Goal: Task Accomplishment & Management: Use online tool/utility

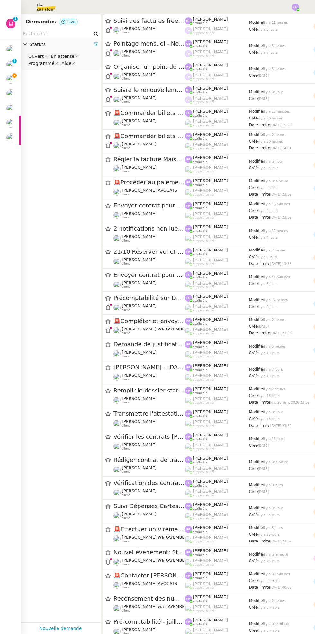
click at [10, 78] on img at bounding box center [10, 79] width 9 height 9
click at [14, 75] on icon at bounding box center [14, 75] width 4 height 4
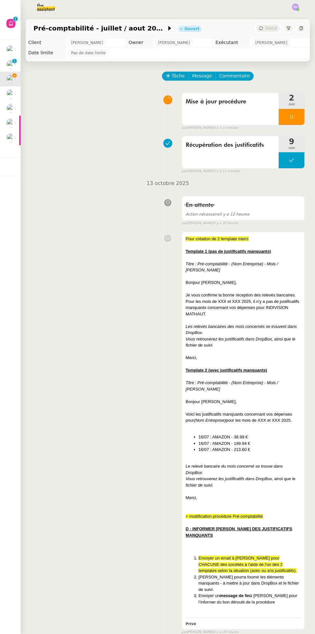
click at [291, 116] on icon at bounding box center [291, 116] width 5 height 5
click at [297, 116] on icon at bounding box center [297, 116] width 5 height 5
click at [269, 25] on div "Statut" at bounding box center [267, 28] width 23 height 7
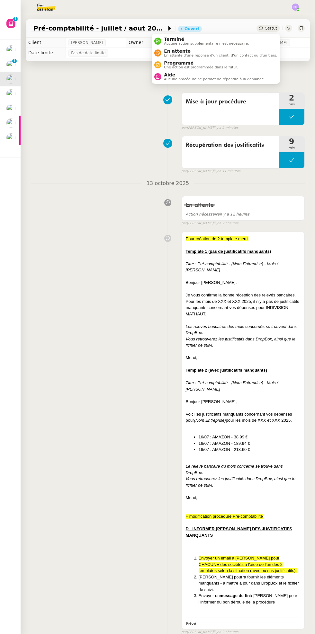
click at [216, 77] on span "Aucune procédure ne permet de répondre à la demande." at bounding box center [214, 79] width 101 height 4
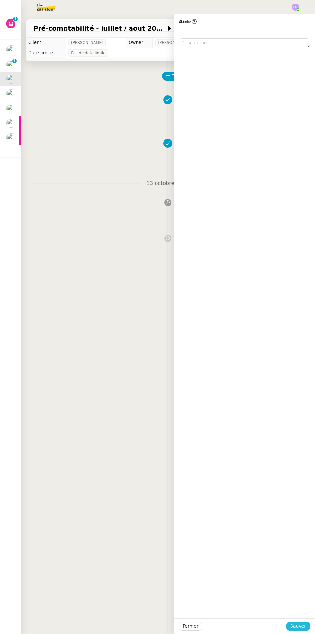
click at [294, 625] on span "Sauver" at bounding box center [298, 625] width 16 height 7
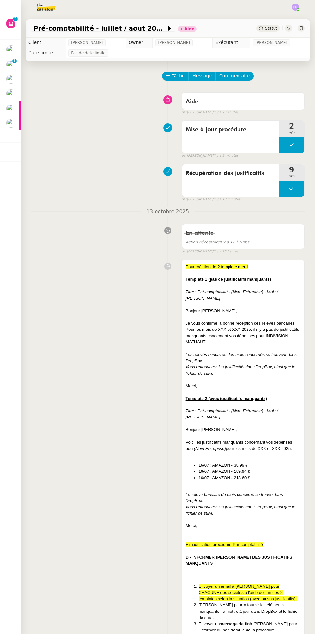
click at [20, 125] on div at bounding box center [19, 123] width 1 height 15
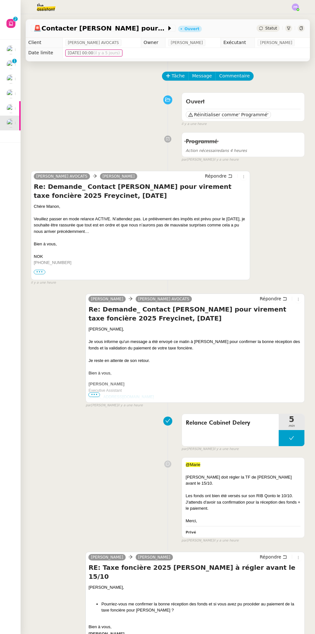
click at [6, 48] on div at bounding box center [10, 49] width 9 height 9
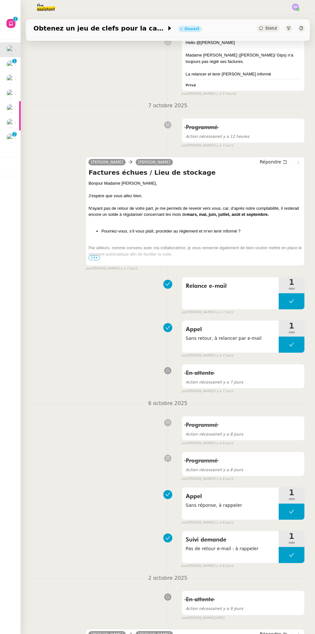
scroll to position [104, 0]
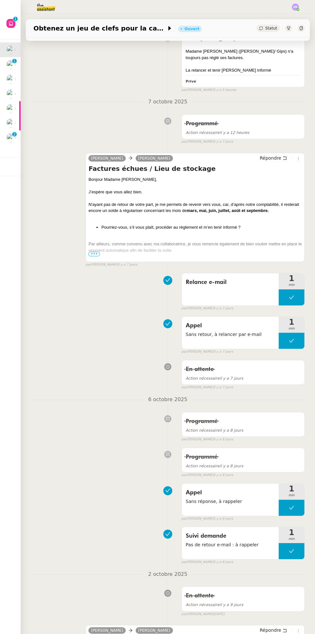
click at [98, 255] on span "•••" at bounding box center [94, 254] width 12 height 4
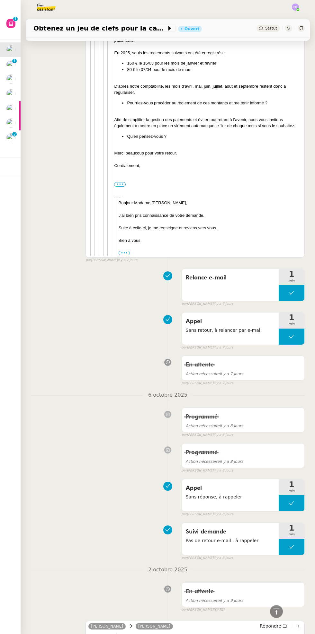
scroll to position [1395, 0]
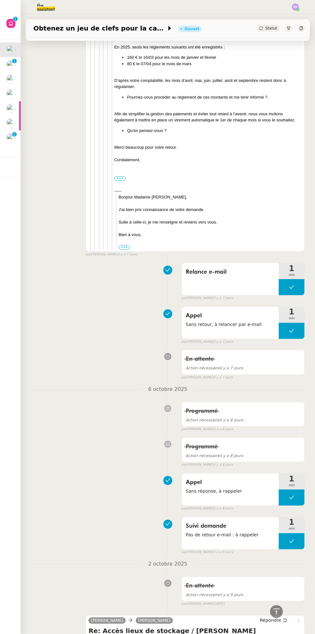
click at [111, 490] on div "Appel Sans réponse, à rappeler 1 min false par [PERSON_NAME] [DATE]" at bounding box center [168, 490] width 274 height 41
click at [27, 59] on div "Tâche Message Commentaire Veuillez patienter une erreur s'est produite 👌👌👌 mess…" at bounding box center [168, 193] width 294 height 3055
click at [14, 75] on div at bounding box center [14, 76] width 2 height 2
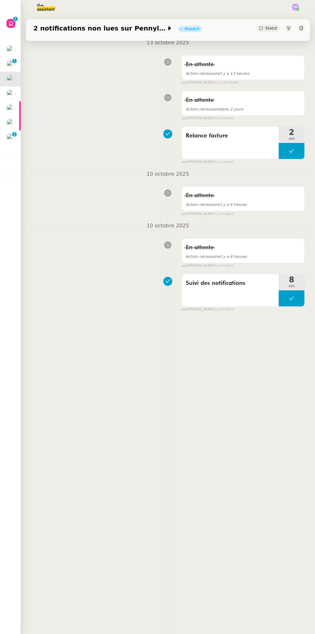
click at [14, 66] on img at bounding box center [10, 64] width 9 height 9
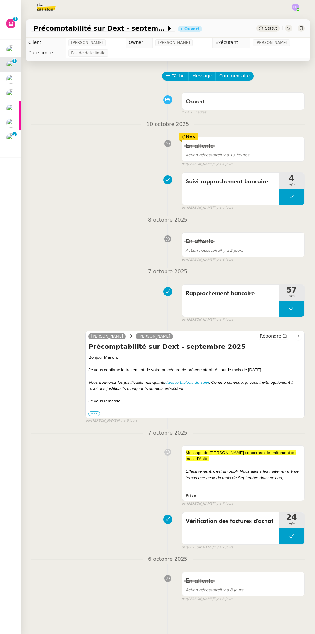
click at [12, 79] on img at bounding box center [10, 79] width 9 height 9
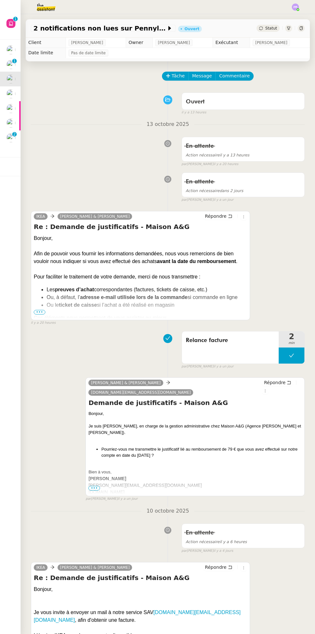
click at [14, 90] on div at bounding box center [14, 90] width 2 height 2
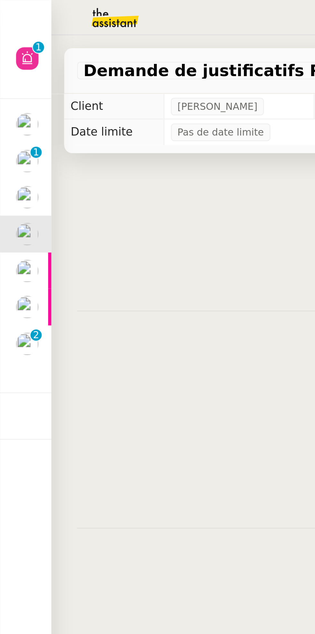
click at [14, 136] on p "2" at bounding box center [14, 135] width 3 height 6
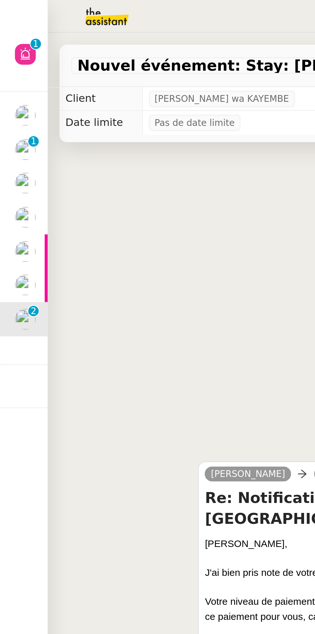
scroll to position [0, 0]
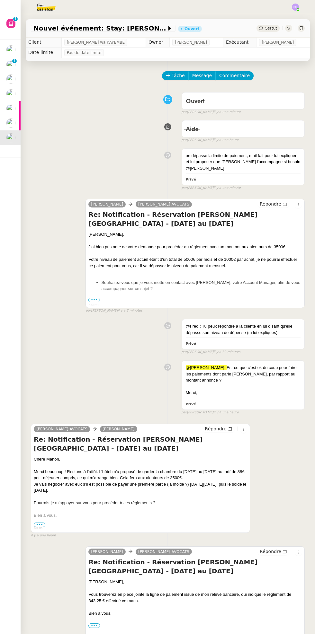
click at [96, 298] on span "•••" at bounding box center [94, 300] width 12 height 4
